Goal: Find specific page/section: Find specific page/section

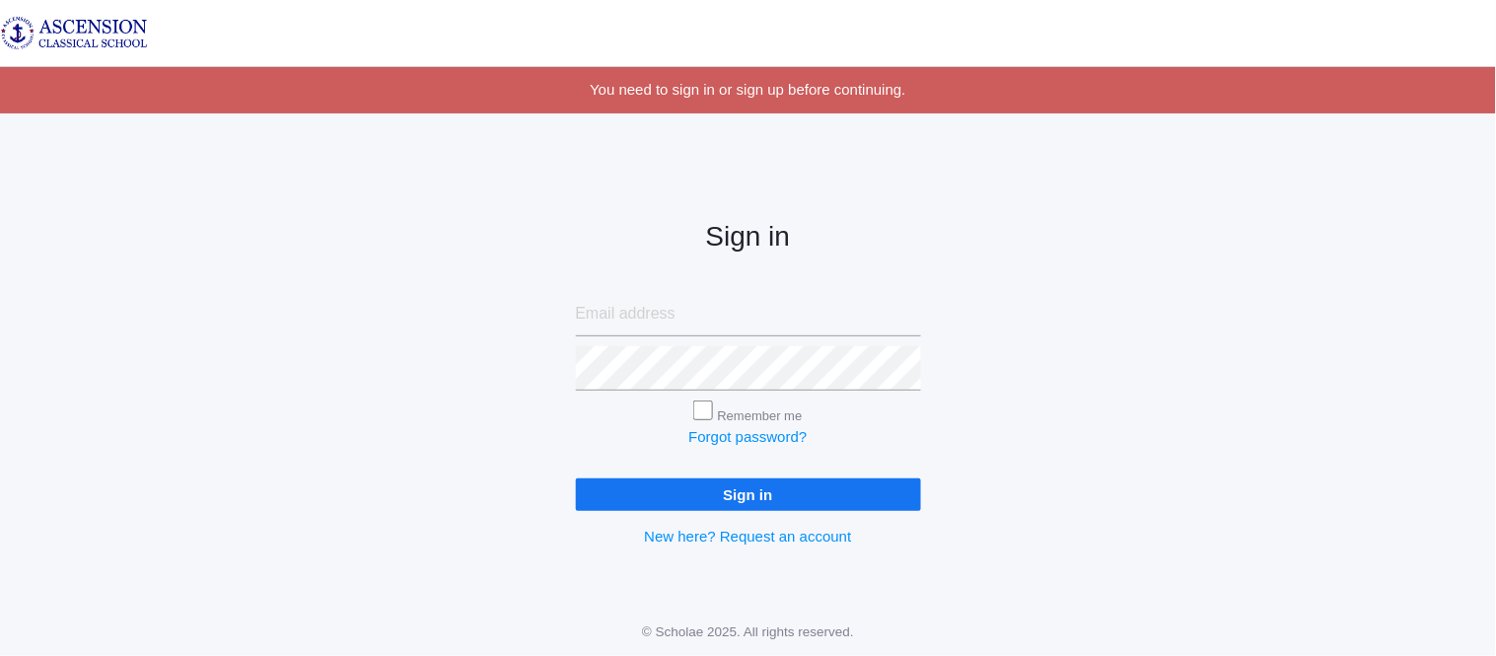
type input "[EMAIL_ADDRESS][DOMAIN_NAME]"
click at [645, 496] on input "Sign in" at bounding box center [748, 494] width 345 height 33
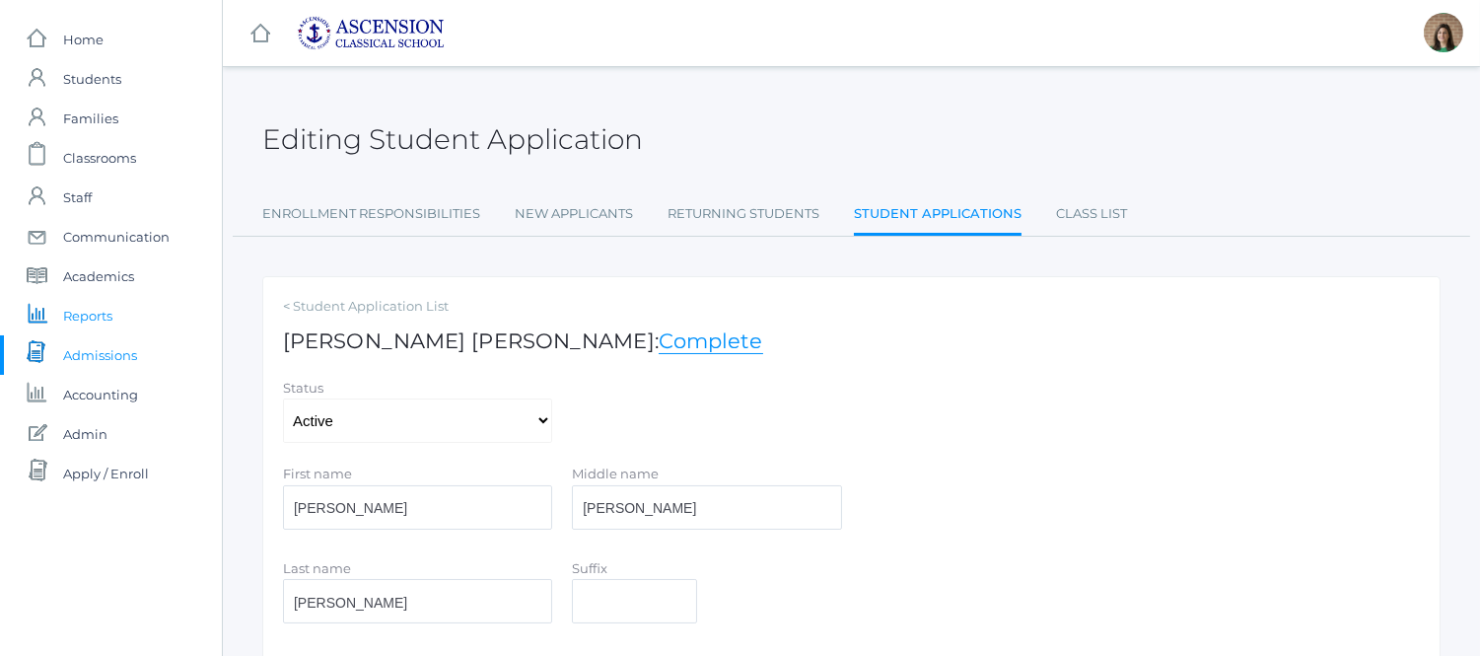
click at [109, 311] on span "Reports" at bounding box center [87, 315] width 49 height 39
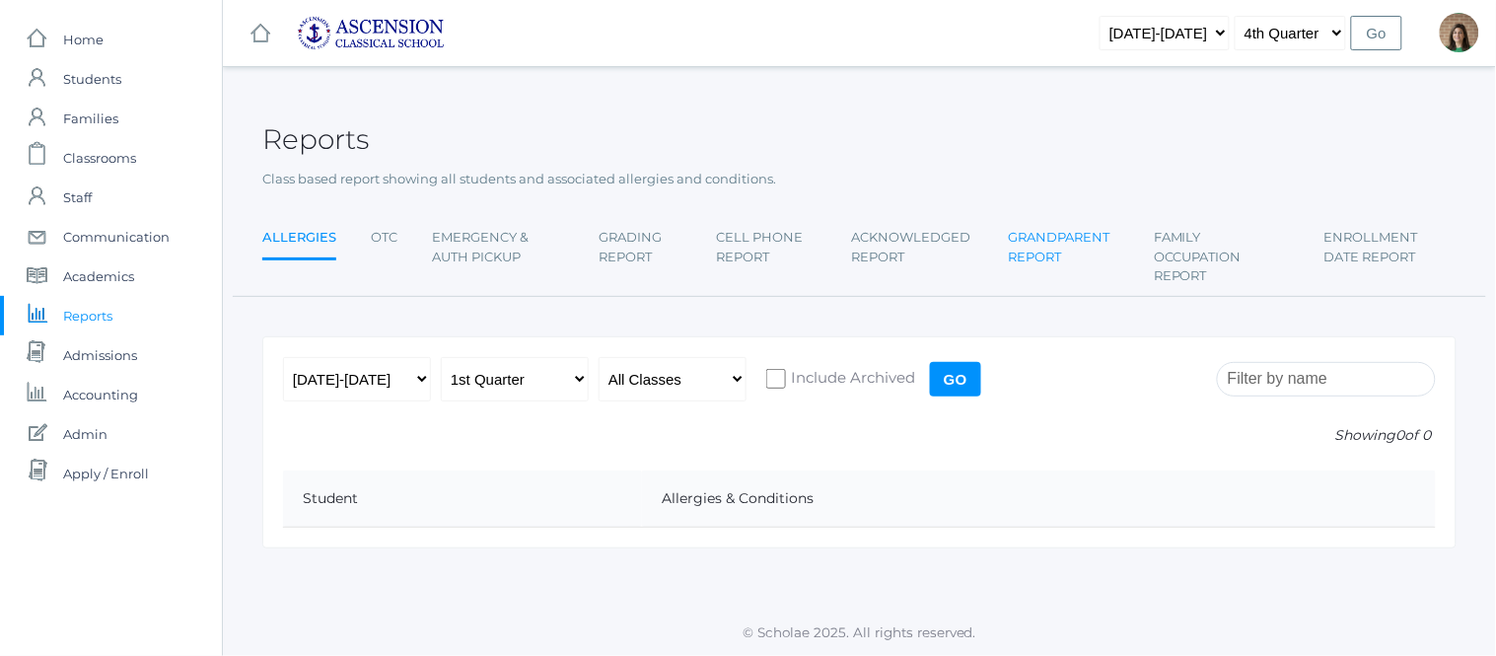
click at [1047, 247] on link "Grandparent Report" at bounding box center [1064, 247] width 110 height 58
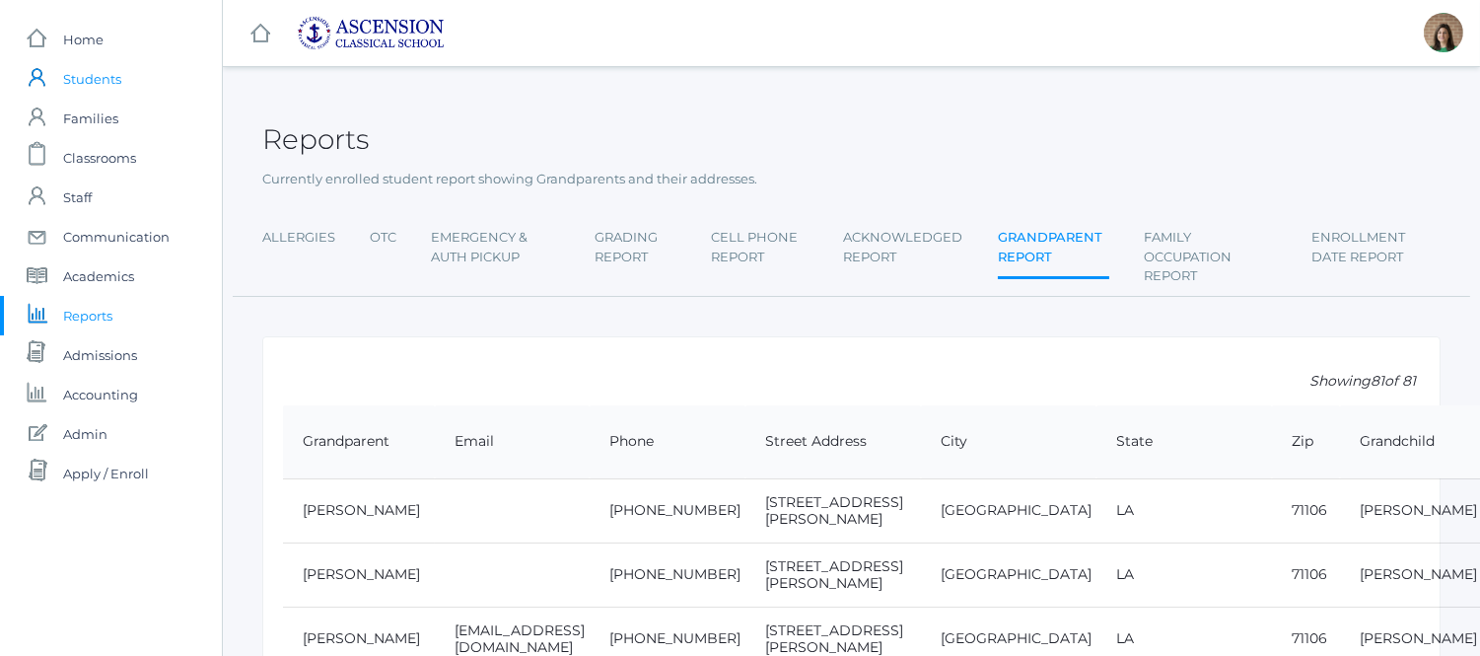
click at [90, 75] on span "Students" at bounding box center [92, 78] width 58 height 39
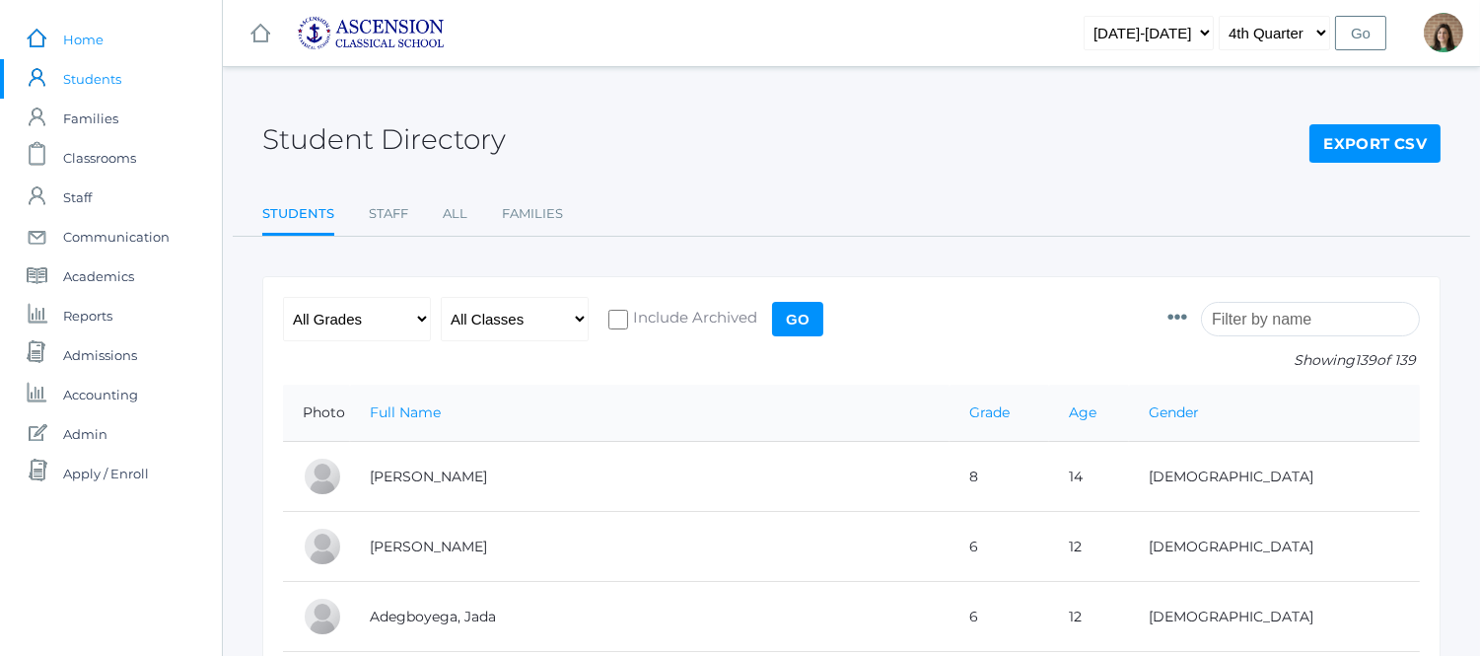
click at [89, 36] on span "Home" at bounding box center [83, 39] width 40 height 39
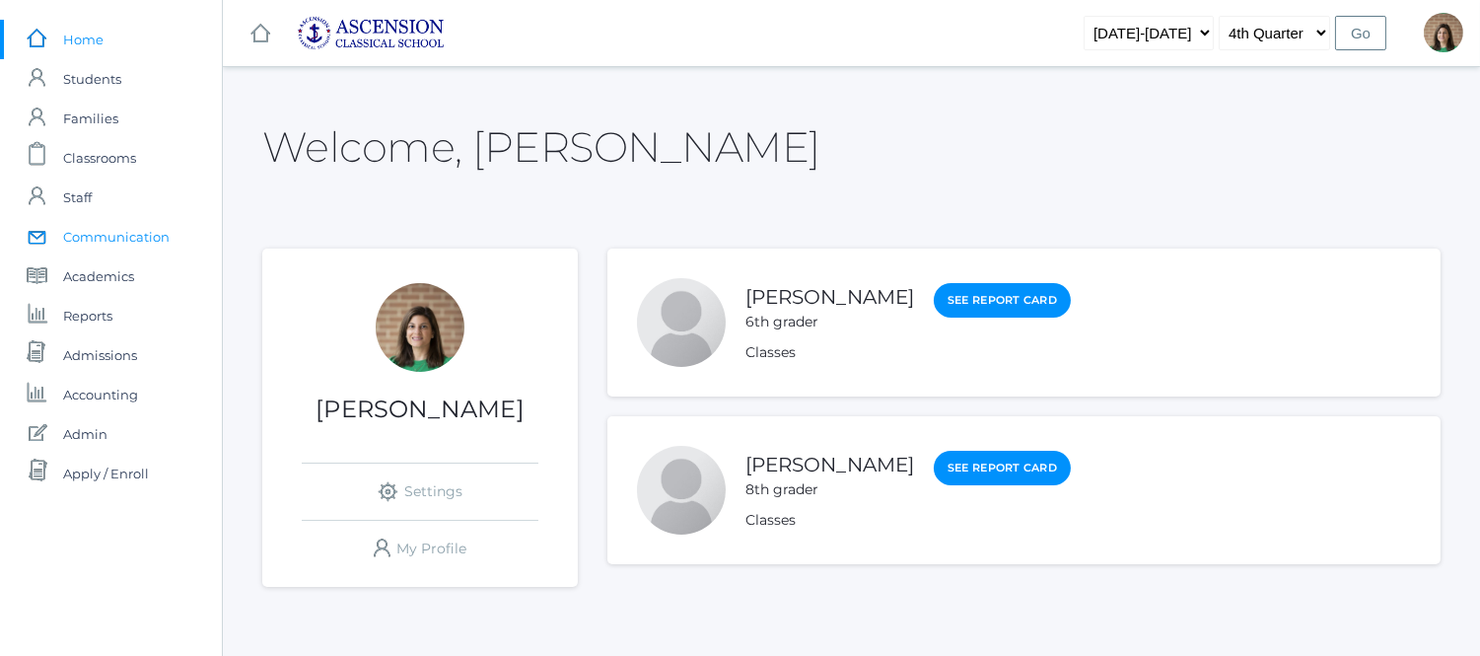
click at [99, 235] on span "Communication" at bounding box center [116, 236] width 107 height 39
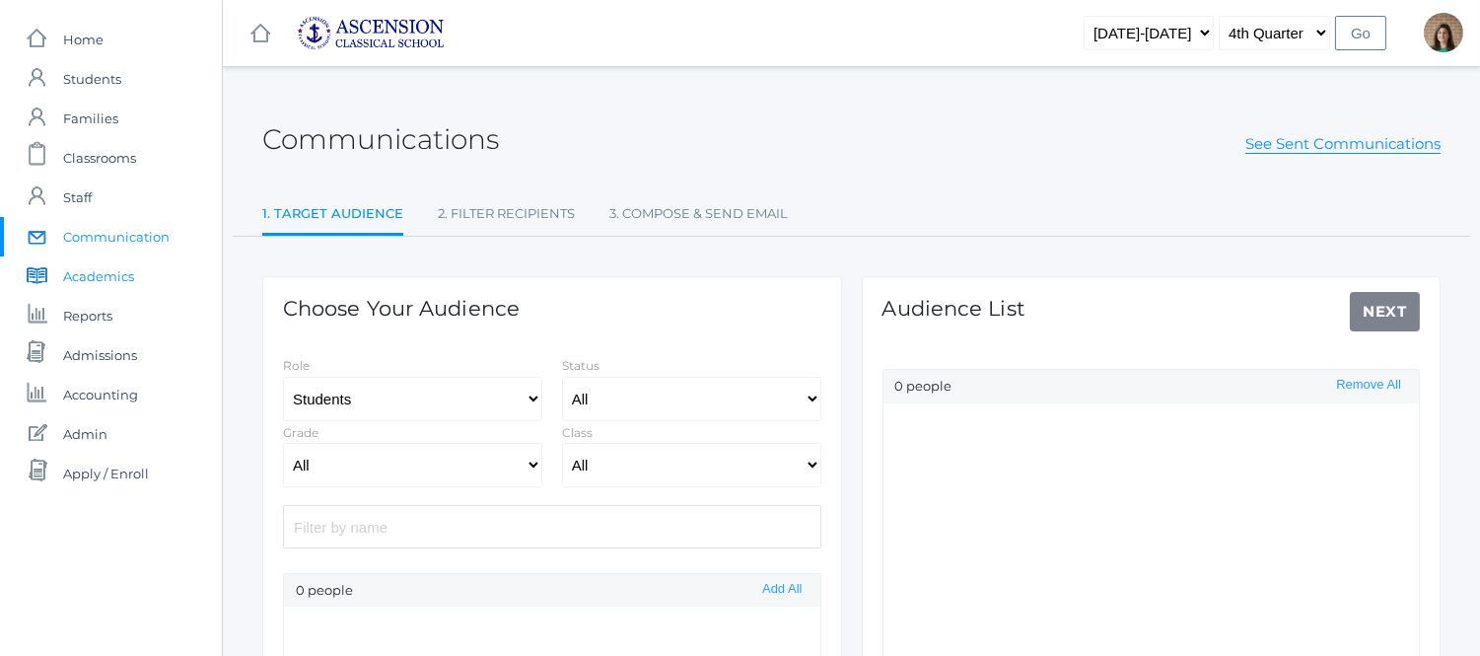
select select "Enrolled"
click at [93, 276] on span "Academics" at bounding box center [98, 275] width 71 height 39
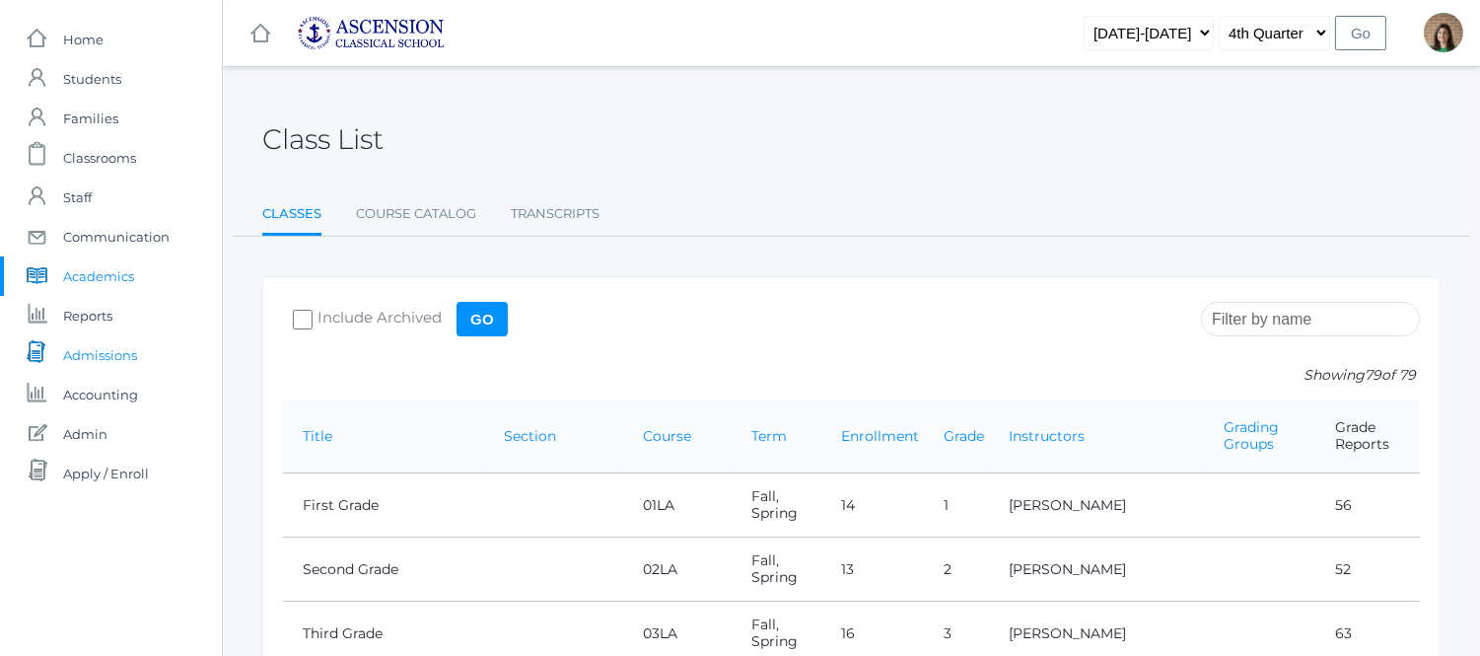
click at [99, 357] on span "Admissions" at bounding box center [100, 354] width 74 height 39
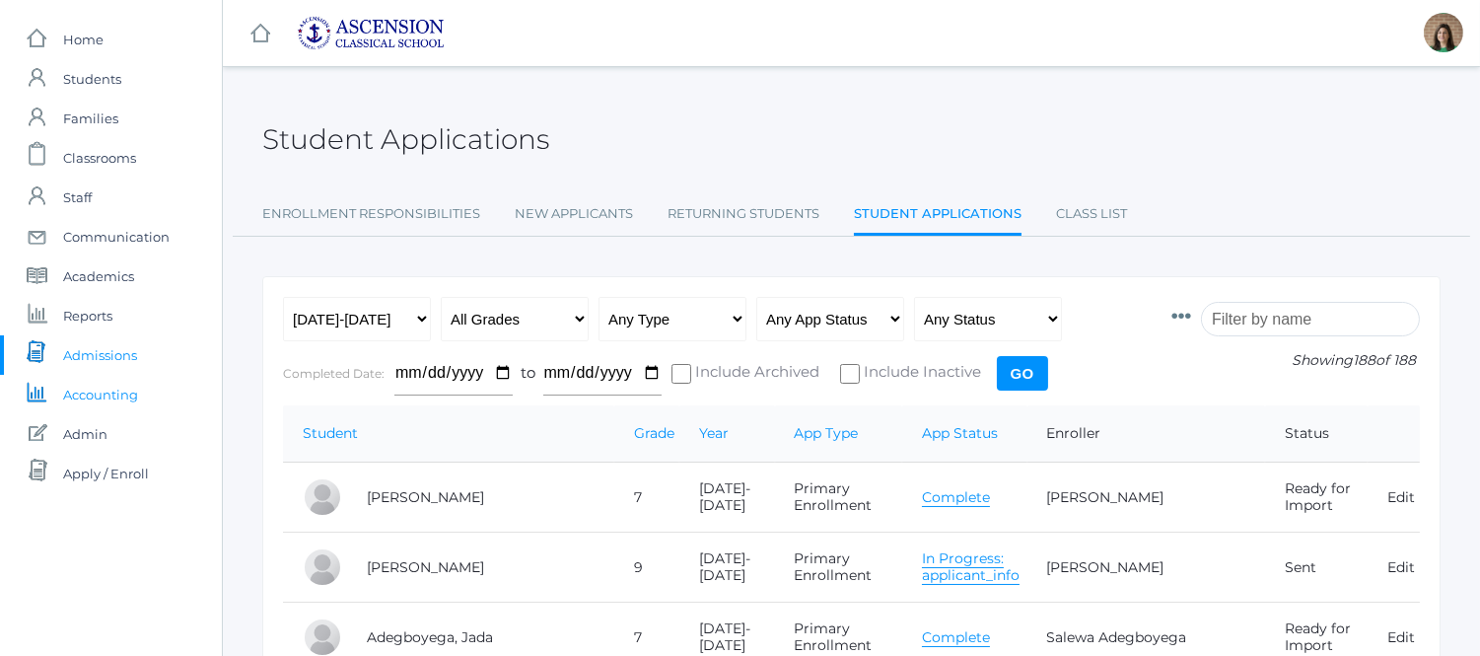
click at [99, 399] on span "Accounting" at bounding box center [100, 394] width 75 height 39
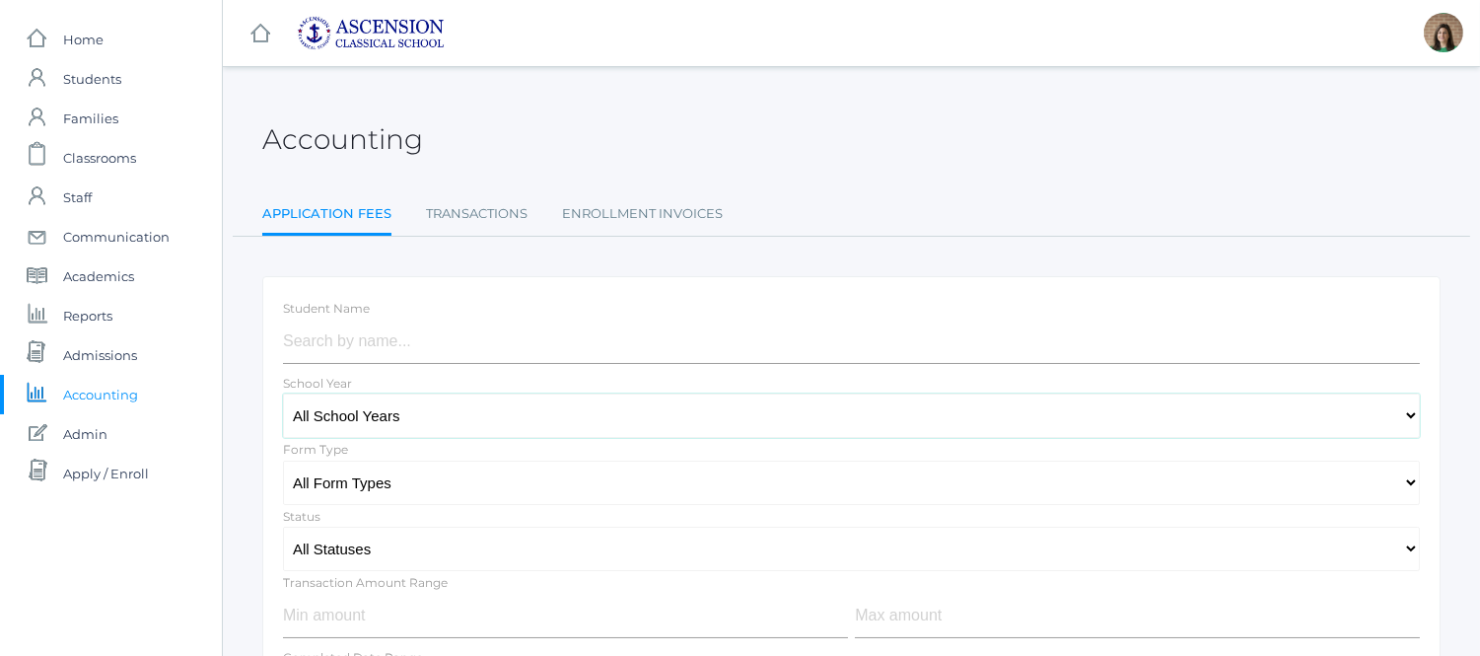
click at [555, 418] on select "All School Years [DATE]-[DATE] [DATE]-[DATE] [DATE]-[DATE] [DATE]-[DATE]" at bounding box center [851, 416] width 1137 height 44
select select "[DATE]-[DATE]"
click at [283, 394] on select "All School Years [DATE]-[DATE] [DATE]-[DATE] [DATE]-[DATE] [DATE]-[DATE]" at bounding box center [851, 416] width 1137 height 44
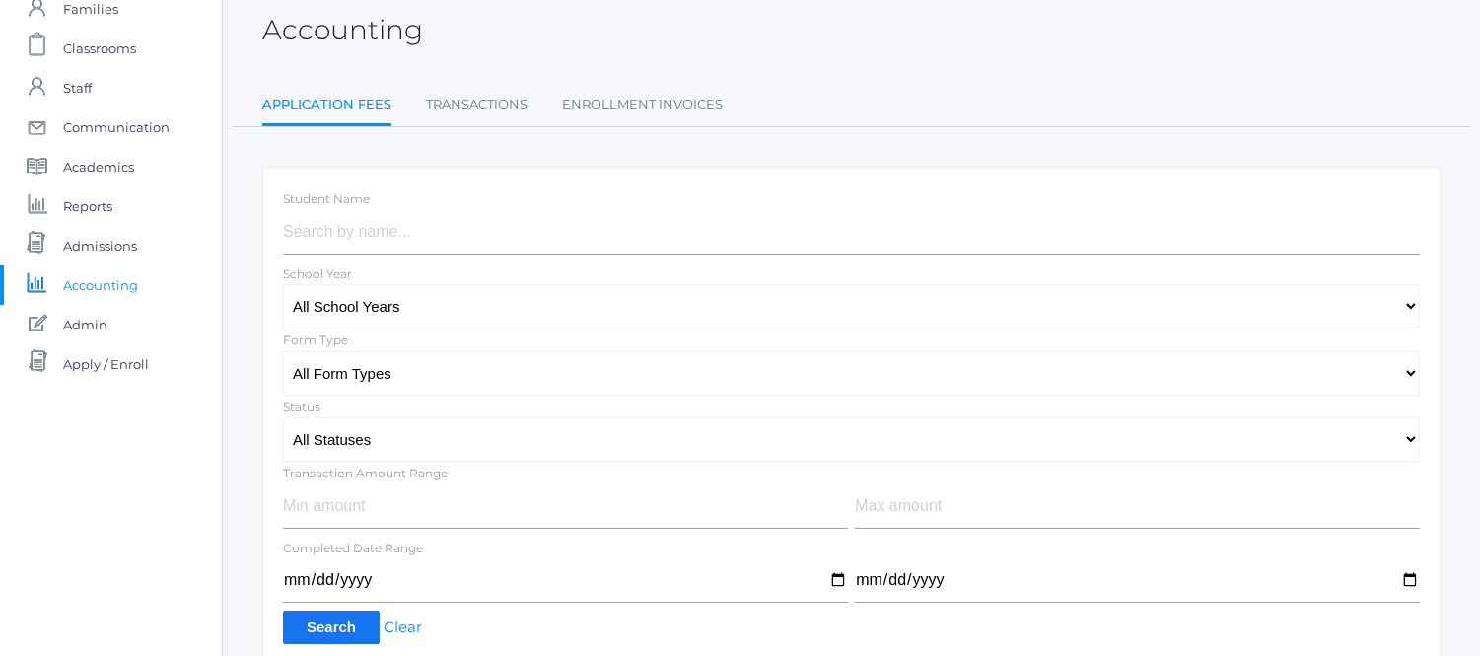
click at [347, 619] on input "Search" at bounding box center [331, 627] width 97 height 33
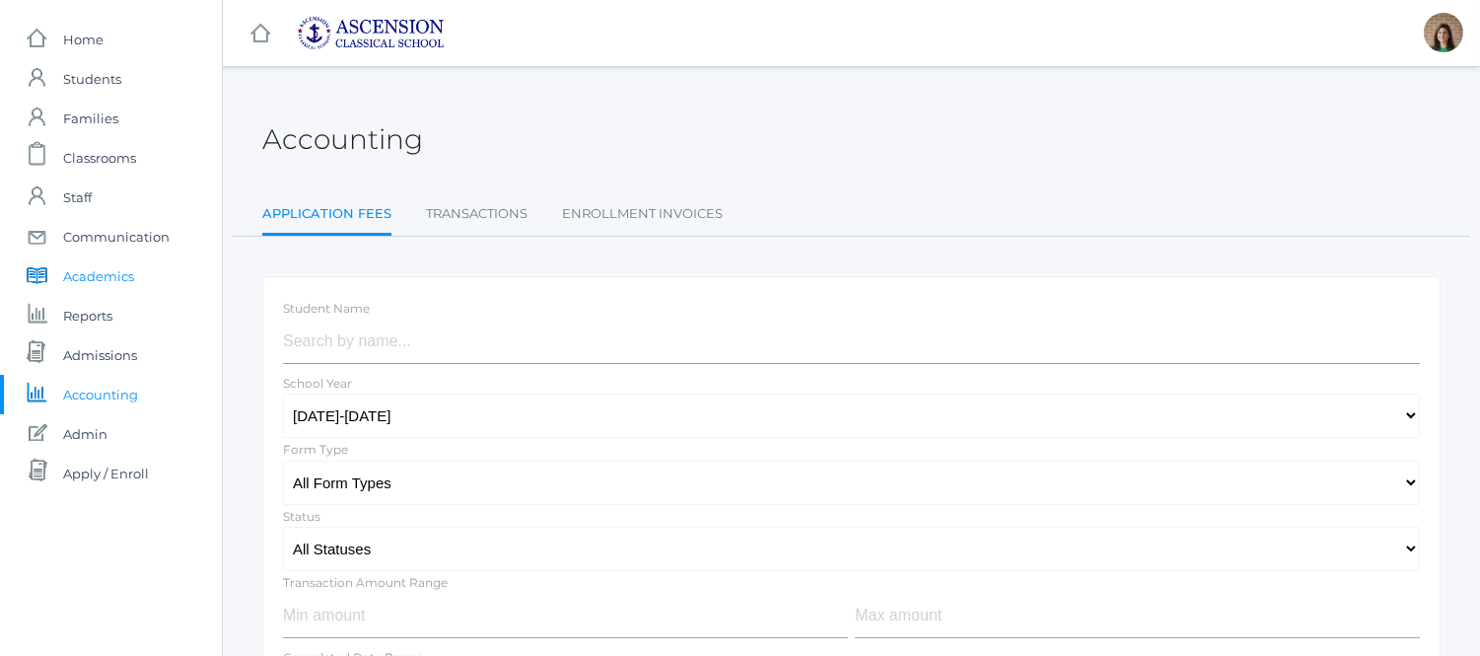
click at [106, 281] on span "Academics" at bounding box center [98, 275] width 71 height 39
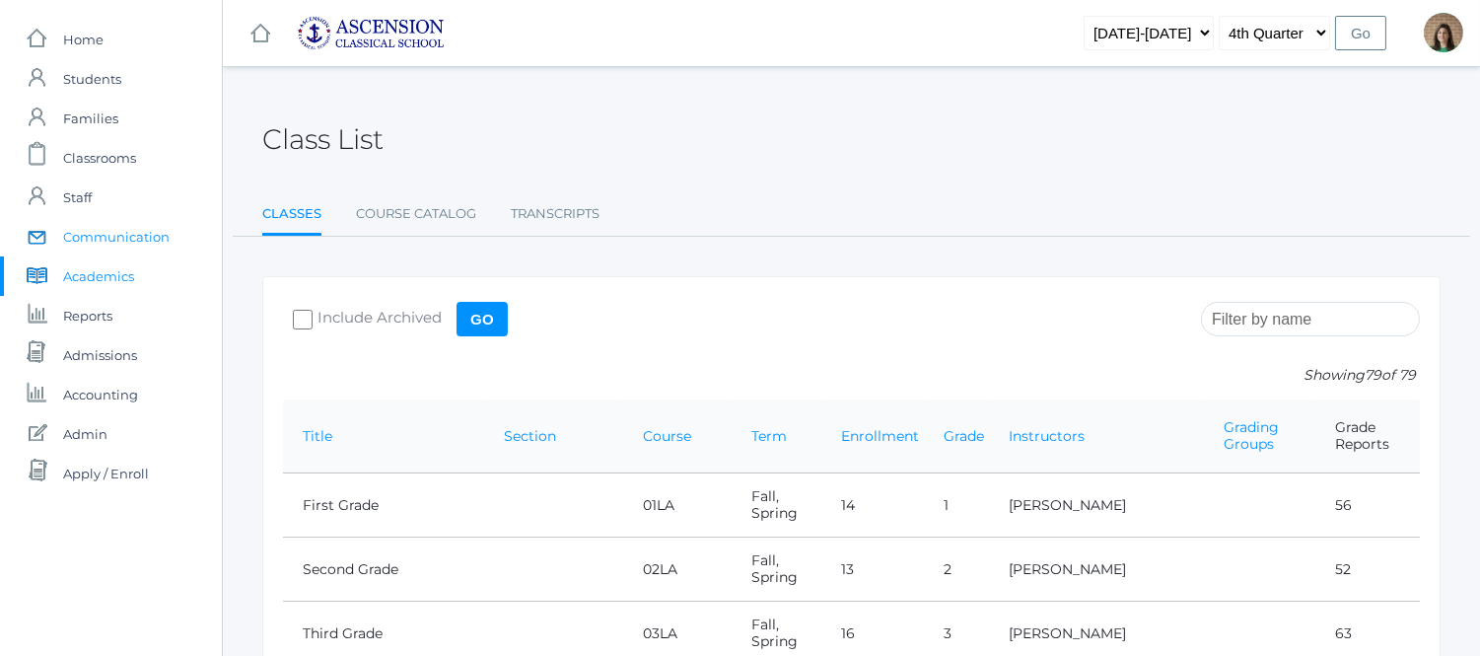
click at [130, 237] on span "Communication" at bounding box center [116, 236] width 107 height 39
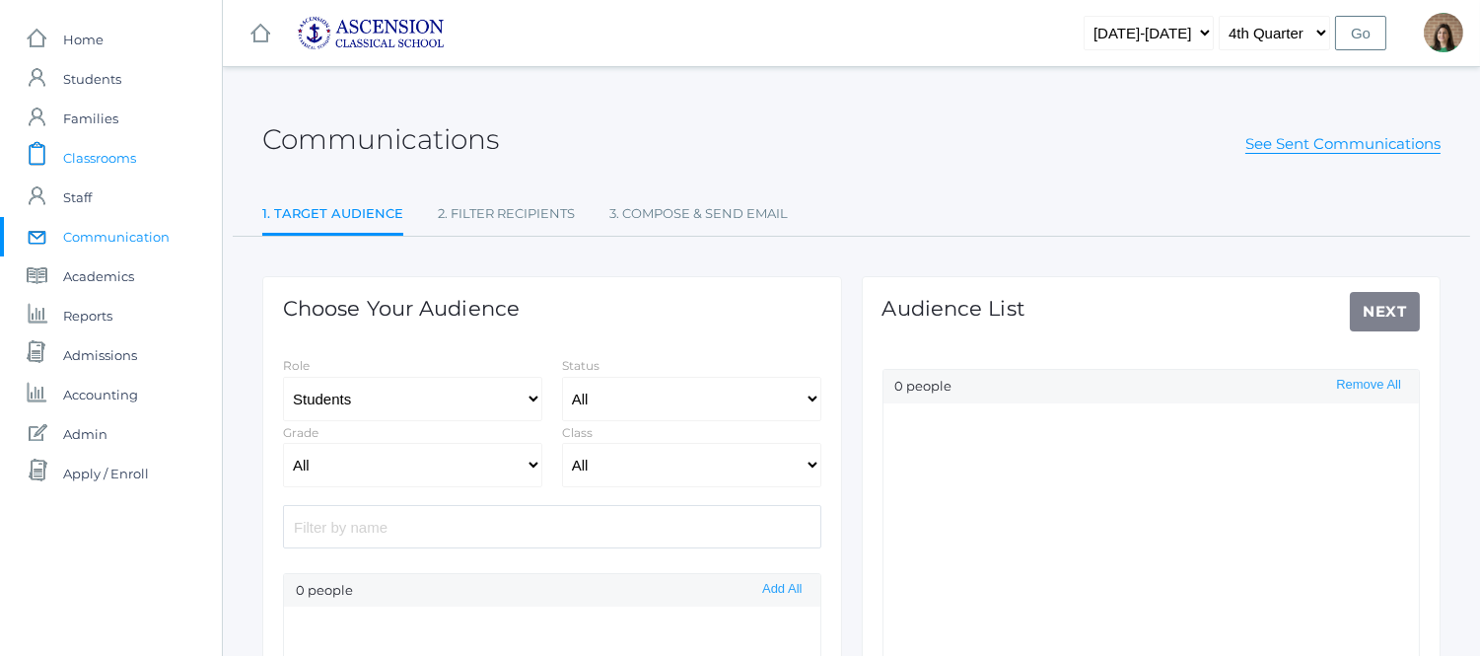
select select "Enrolled"
click at [115, 150] on span "Classrooms" at bounding box center [99, 157] width 73 height 39
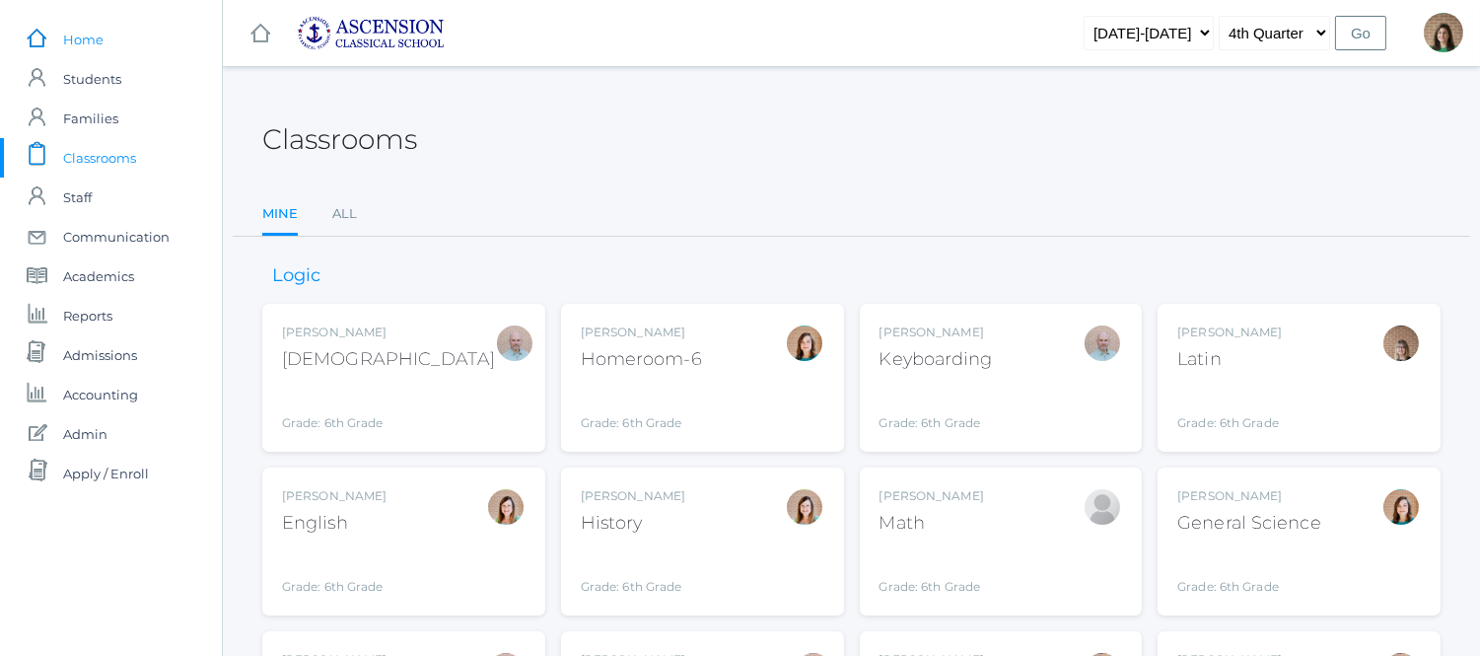
click at [92, 36] on span "Home" at bounding box center [83, 39] width 40 height 39
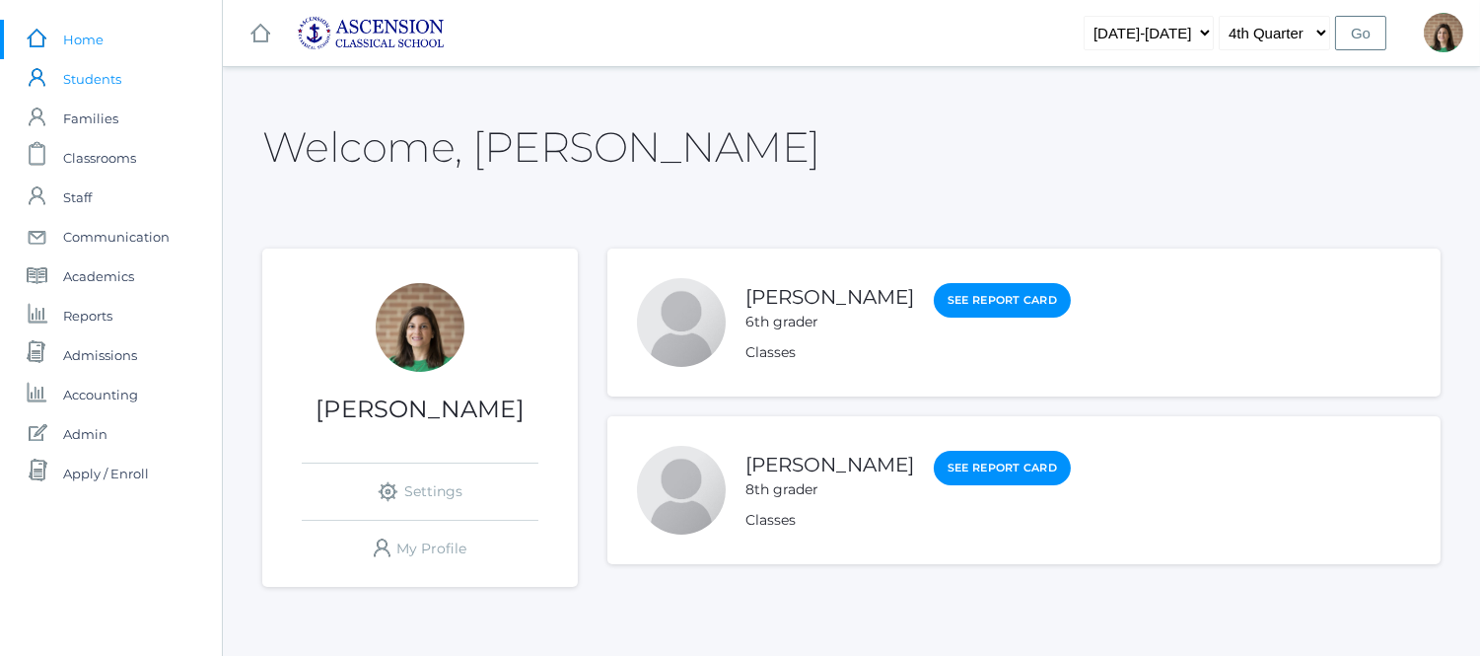
click at [103, 83] on span "Students" at bounding box center [92, 78] width 58 height 39
